Goal: Task Accomplishment & Management: Manage account settings

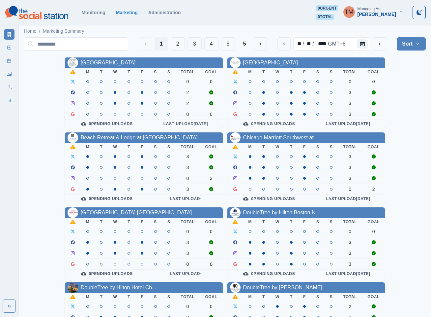
click at [119, 60] on link "[GEOGRAPHIC_DATA]" at bounding box center [108, 63] width 55 height 6
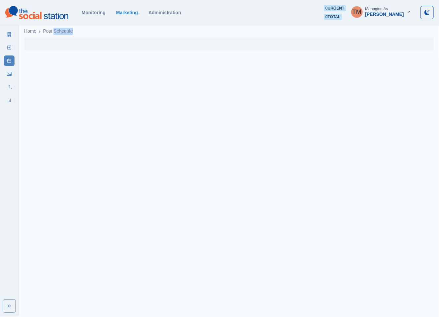
drag, startPoint x: 119, startPoint y: 60, endPoint x: 118, endPoint y: 68, distance: 7.3
click at [119, 58] on html "Monitoring Marketing Administration 0 urgent 0 total TM Managing As [PERSON_NAM…" at bounding box center [219, 29] width 439 height 58
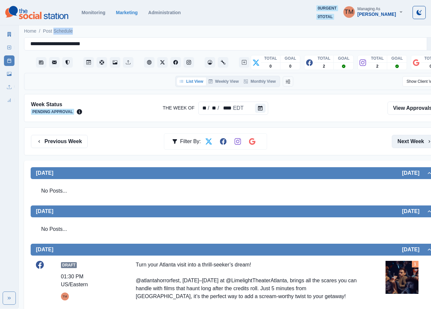
click at [412, 141] on button "Next Week" at bounding box center [415, 141] width 46 height 13
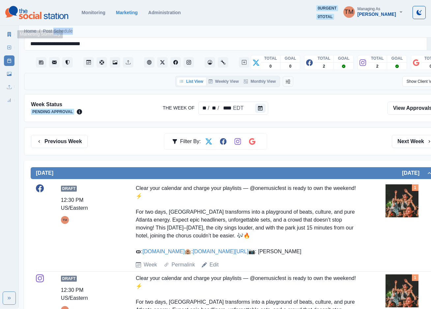
click at [8, 35] on icon at bounding box center [10, 34] width 4 height 5
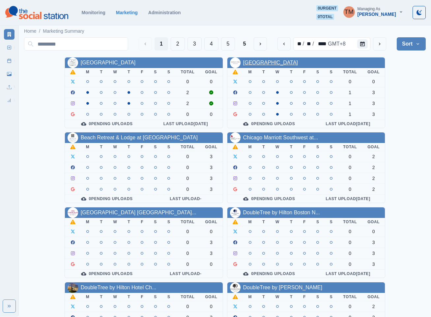
click at [280, 61] on link "[GEOGRAPHIC_DATA]" at bounding box center [270, 63] width 55 height 6
